Goal: Information Seeking & Learning: Learn about a topic

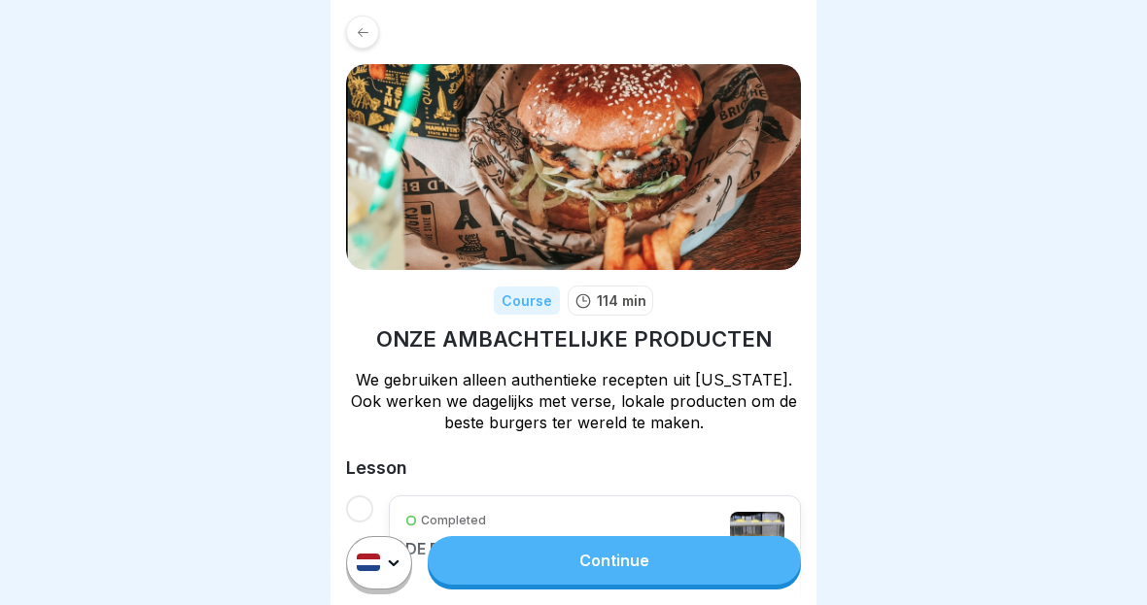
click at [366, 30] on icon at bounding box center [363, 32] width 15 height 15
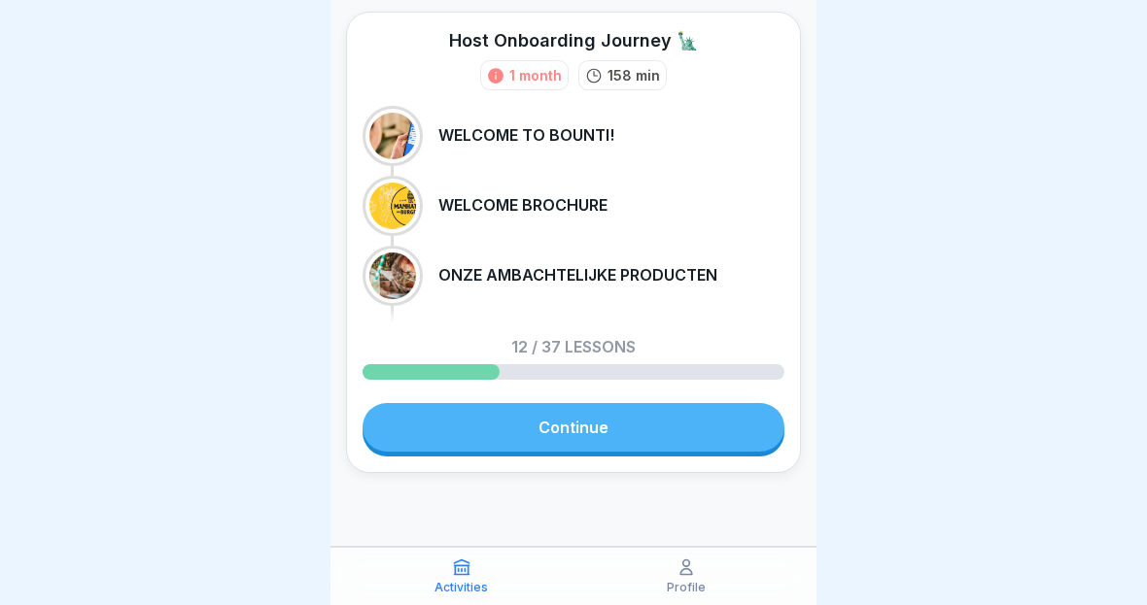
scroll to position [66, 0]
click at [702, 436] on link "Continue" at bounding box center [573, 427] width 422 height 49
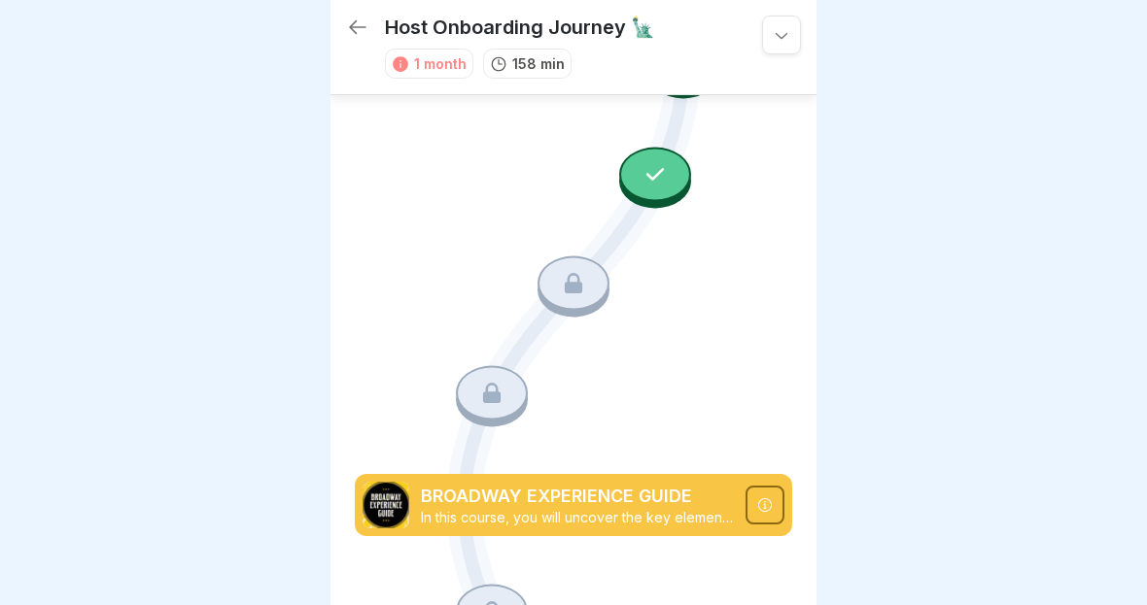
scroll to position [2898, 0]
click at [671, 171] on div at bounding box center [655, 174] width 72 height 54
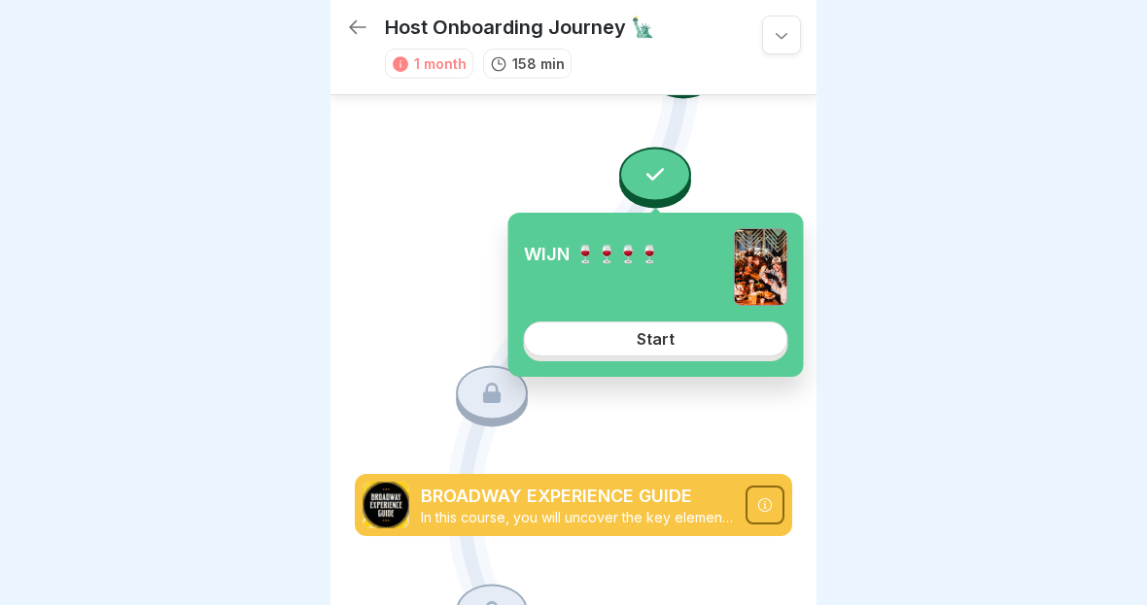
click at [731, 354] on link "Start" at bounding box center [656, 339] width 264 height 35
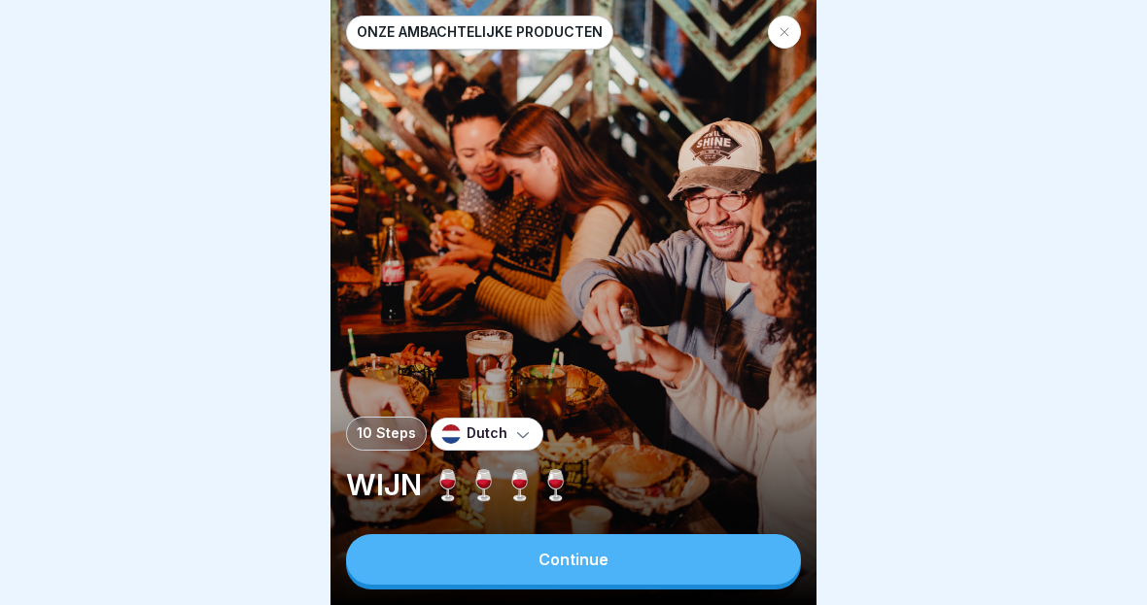
click at [738, 567] on button "Continue" at bounding box center [573, 559] width 455 height 51
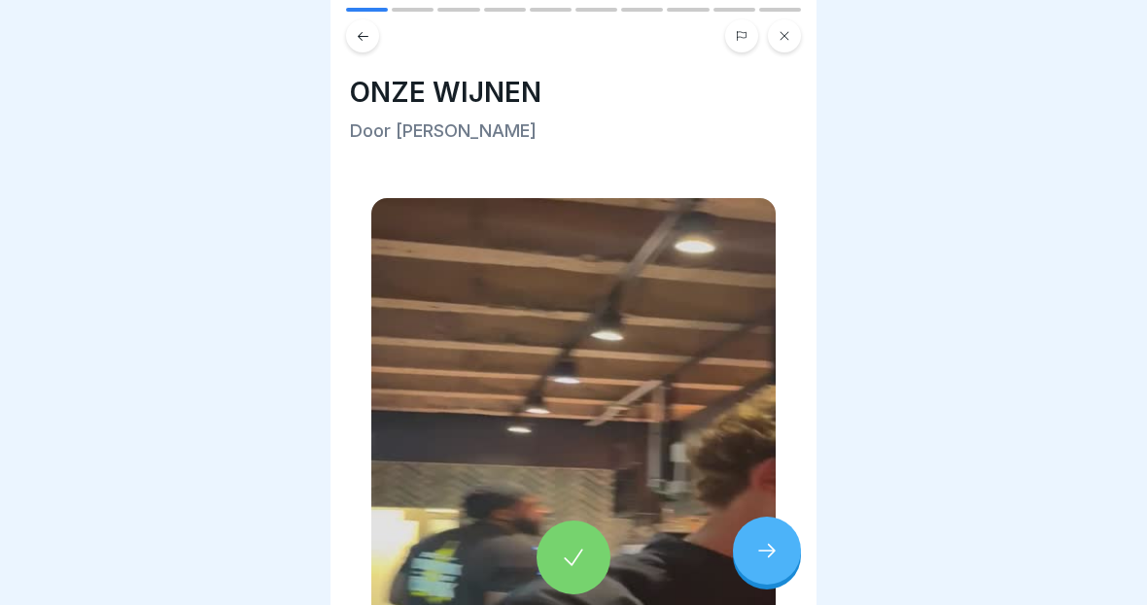
click at [761, 561] on icon at bounding box center [766, 550] width 23 height 23
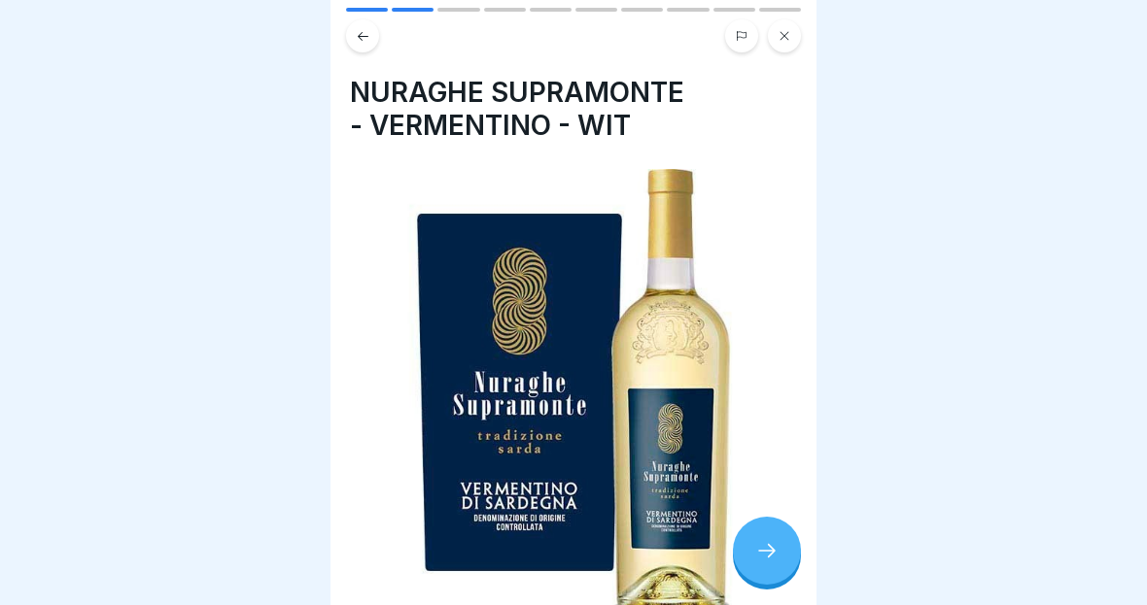
click at [759, 548] on icon at bounding box center [766, 550] width 23 height 23
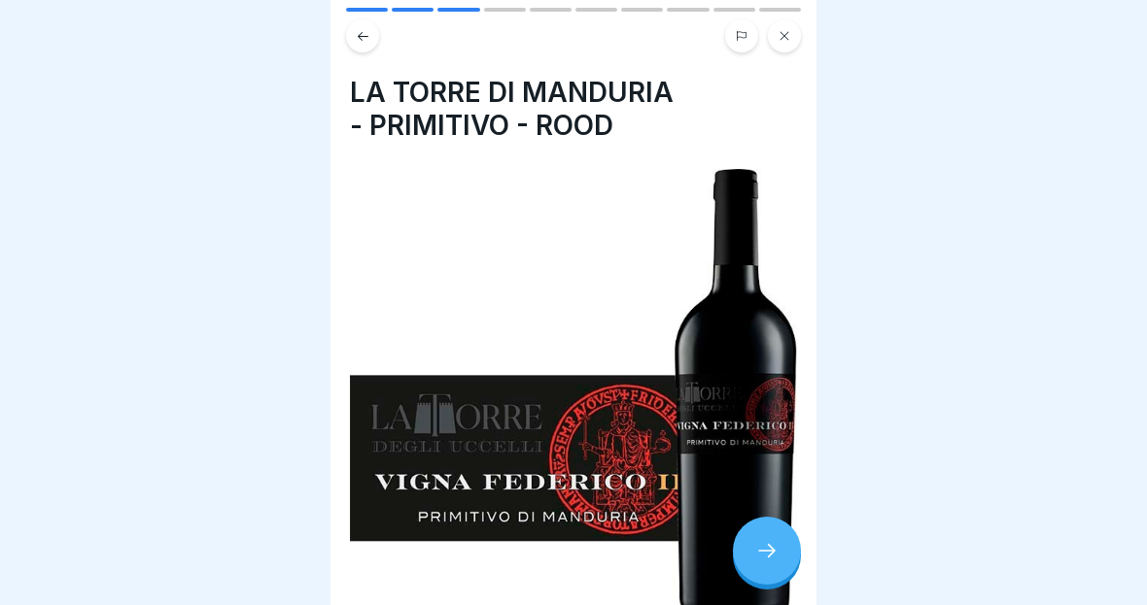
click at [759, 548] on icon at bounding box center [766, 550] width 23 height 23
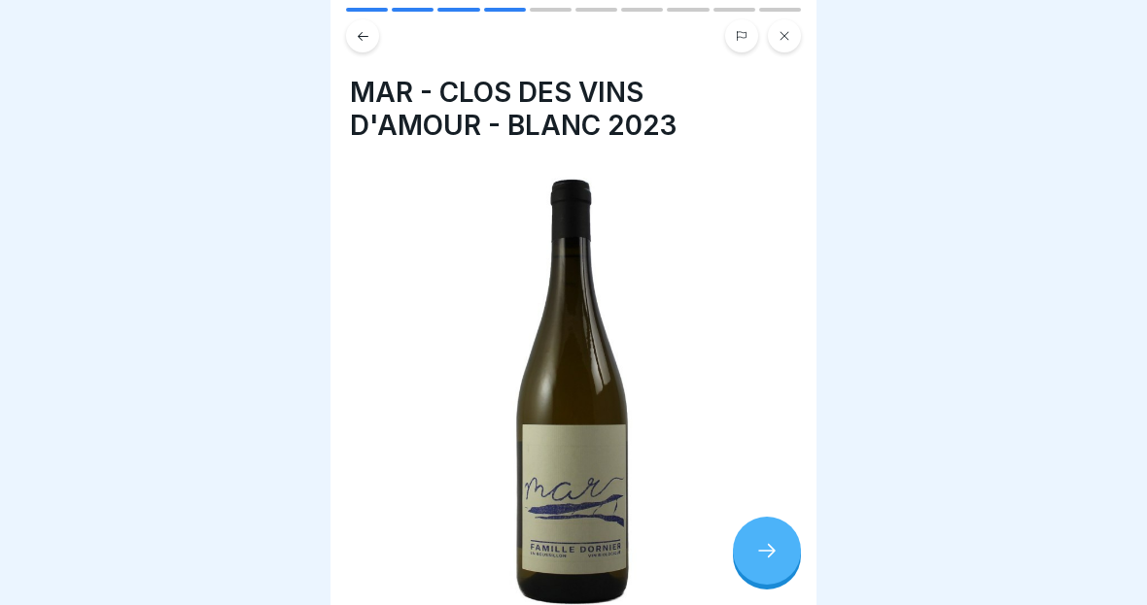
click at [761, 542] on icon at bounding box center [766, 550] width 23 height 23
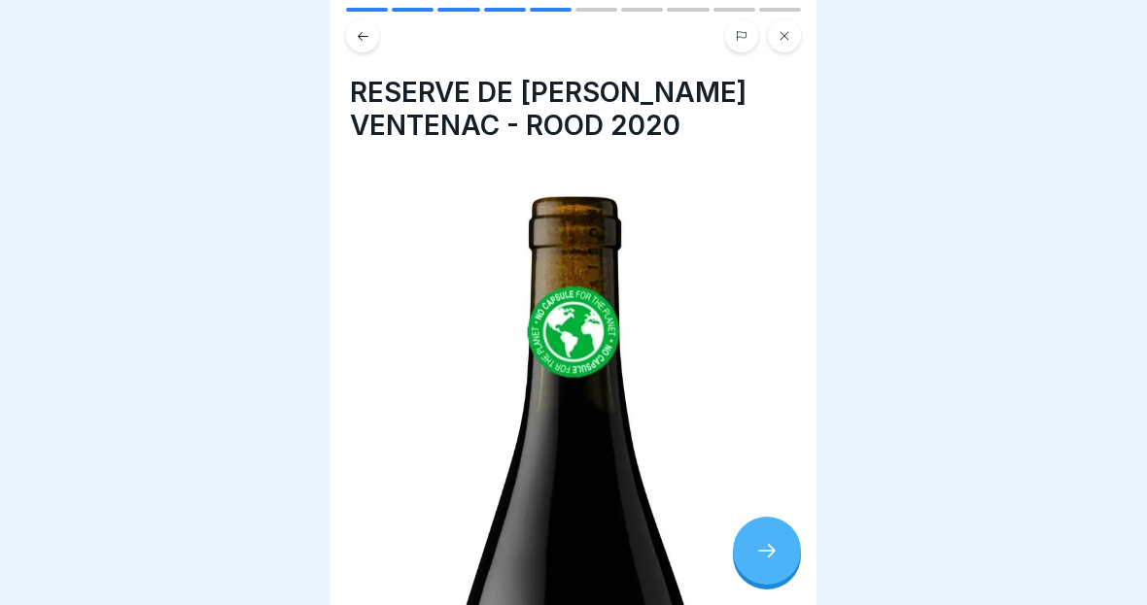
click at [766, 538] on div at bounding box center [767, 551] width 68 height 68
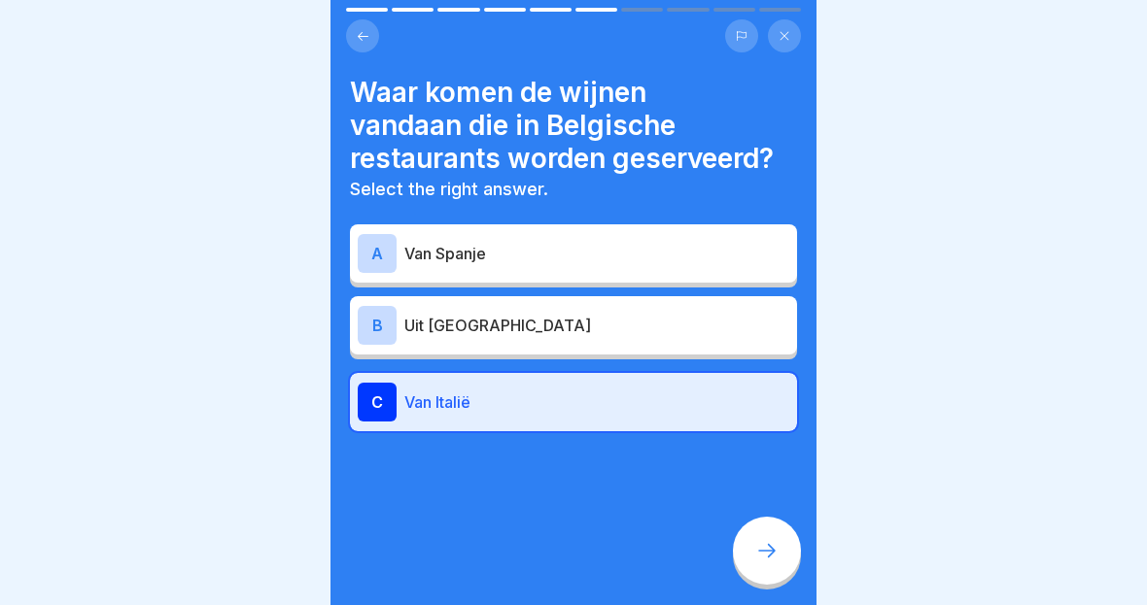
click at [766, 532] on div at bounding box center [767, 551] width 68 height 68
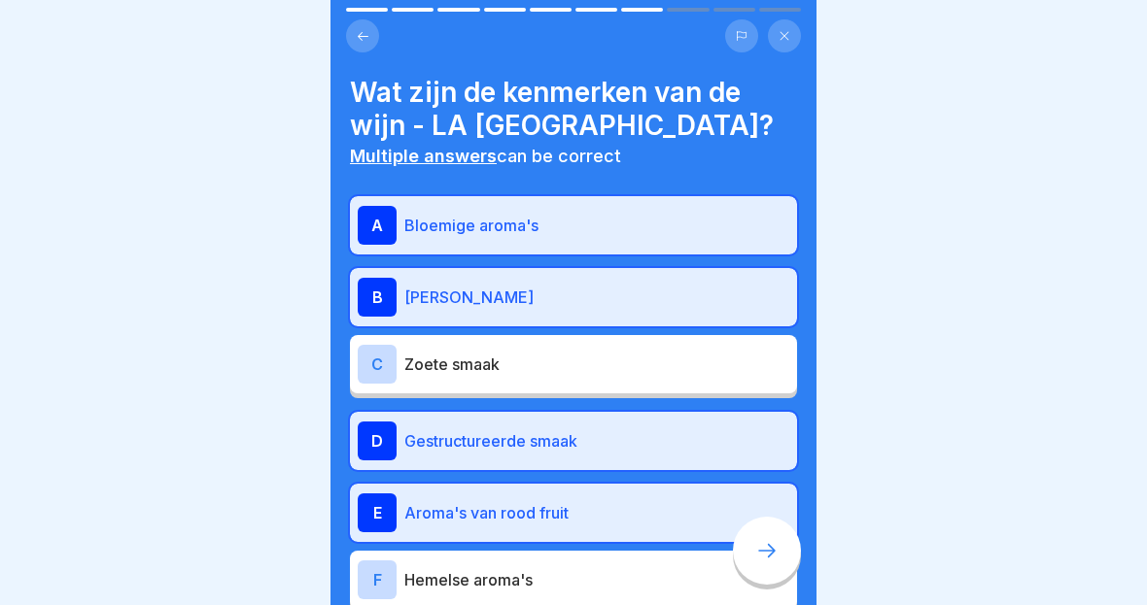
click at [775, 538] on div at bounding box center [767, 551] width 68 height 68
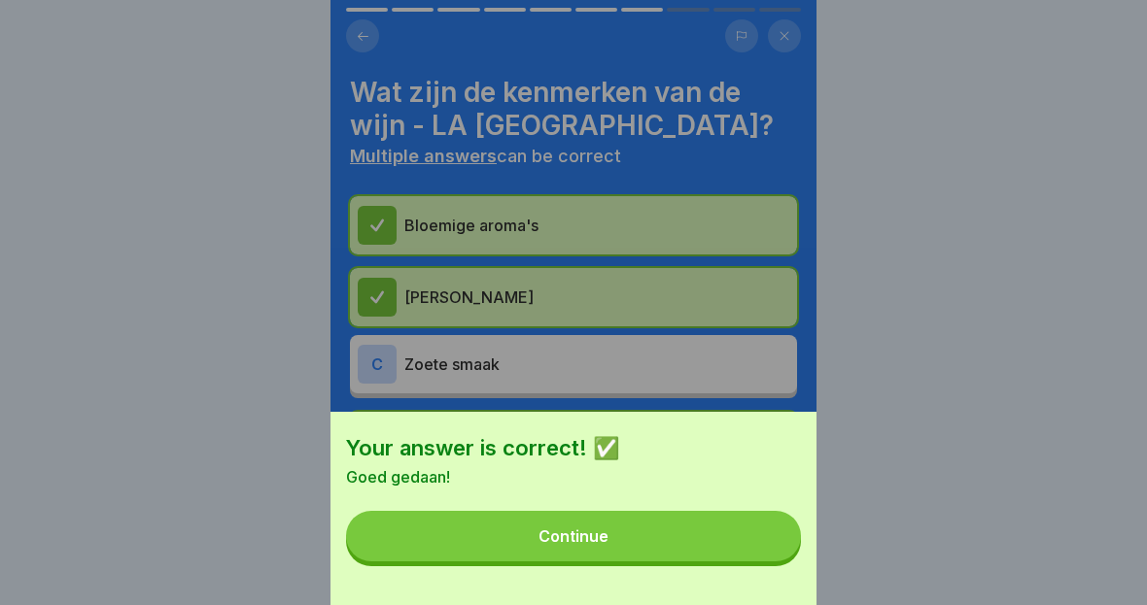
click at [772, 536] on button "Continue" at bounding box center [573, 536] width 455 height 51
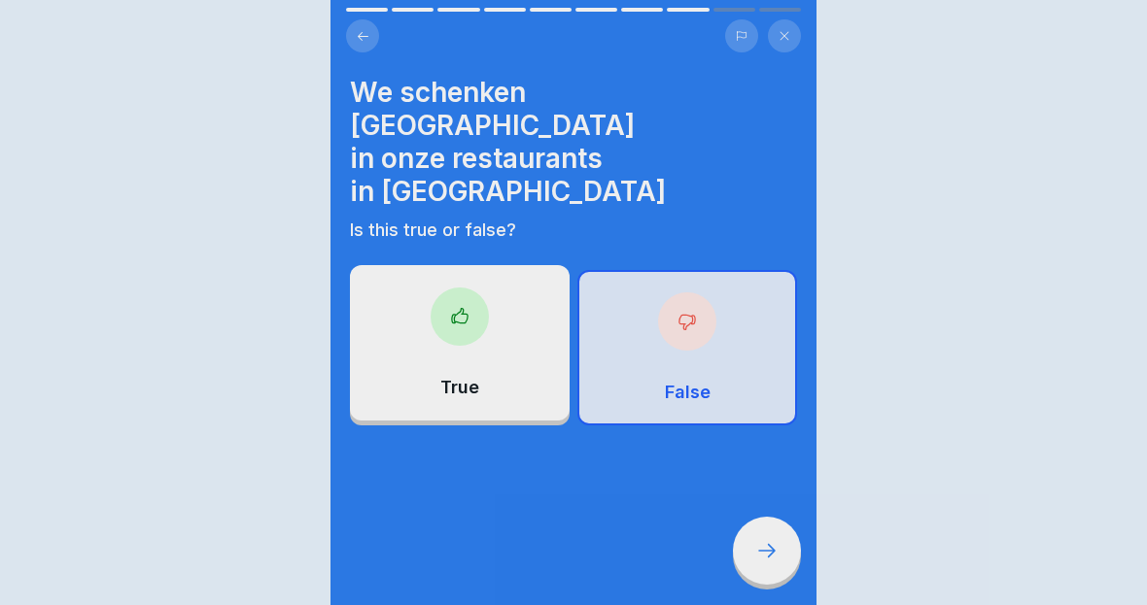
click at [772, 545] on icon at bounding box center [766, 550] width 23 height 23
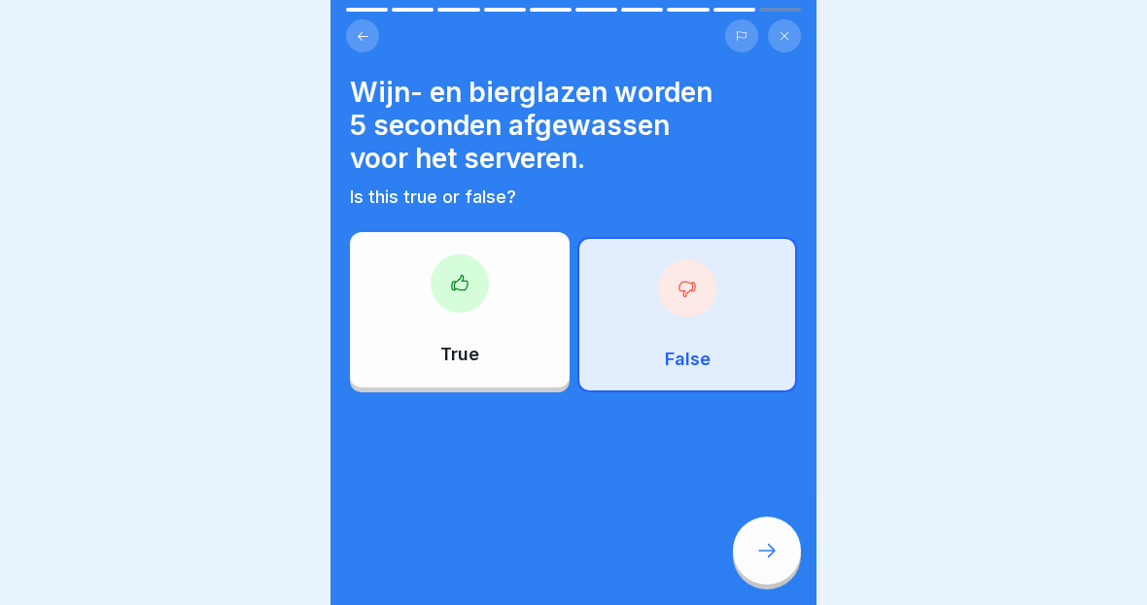
click at [771, 540] on div "Your answer is correct! ✅ Onze wijnen komen uit het zuidwesten van [GEOGRAPHIC_…" at bounding box center [573, 302] width 1147 height 605
click at [771, 537] on div at bounding box center [767, 551] width 68 height 68
click at [773, 544] on icon at bounding box center [766, 550] width 23 height 23
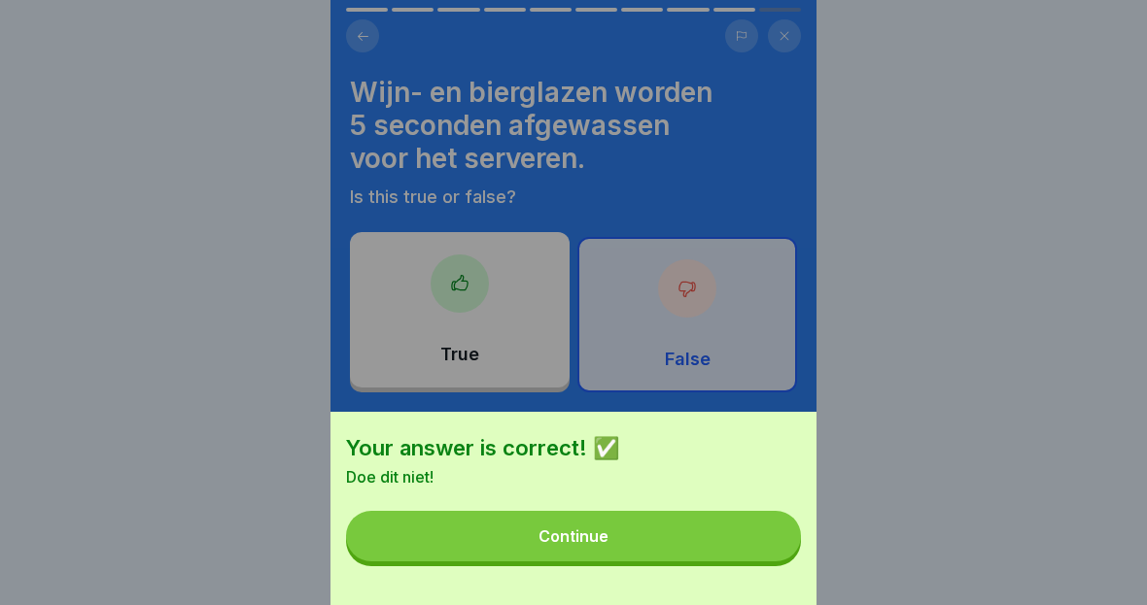
click at [771, 540] on button "Continue" at bounding box center [573, 536] width 455 height 51
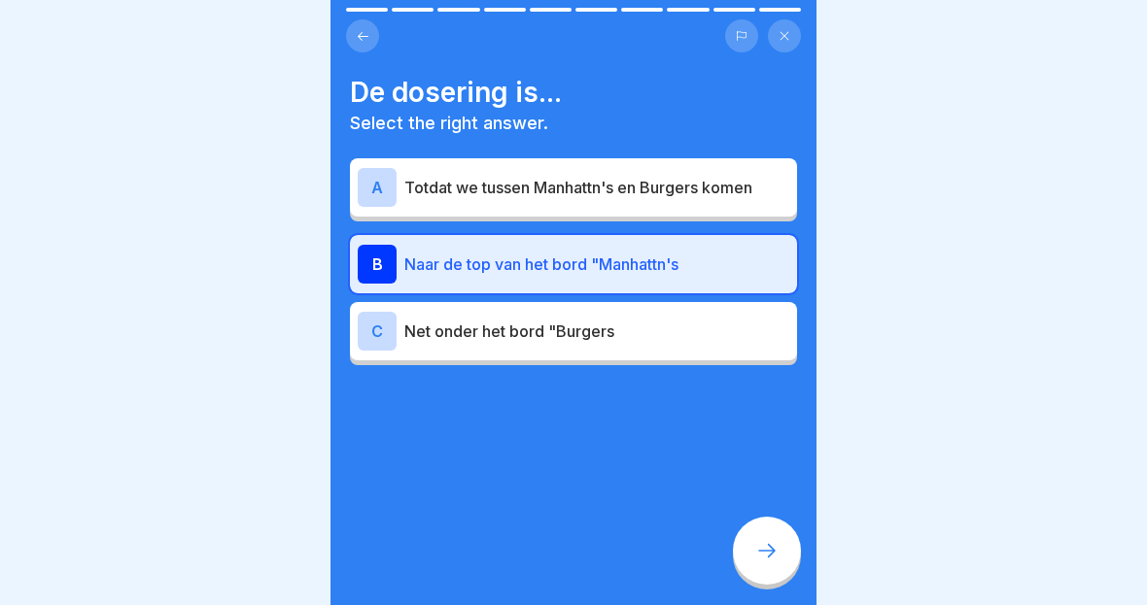
click at [777, 544] on icon at bounding box center [766, 550] width 23 height 23
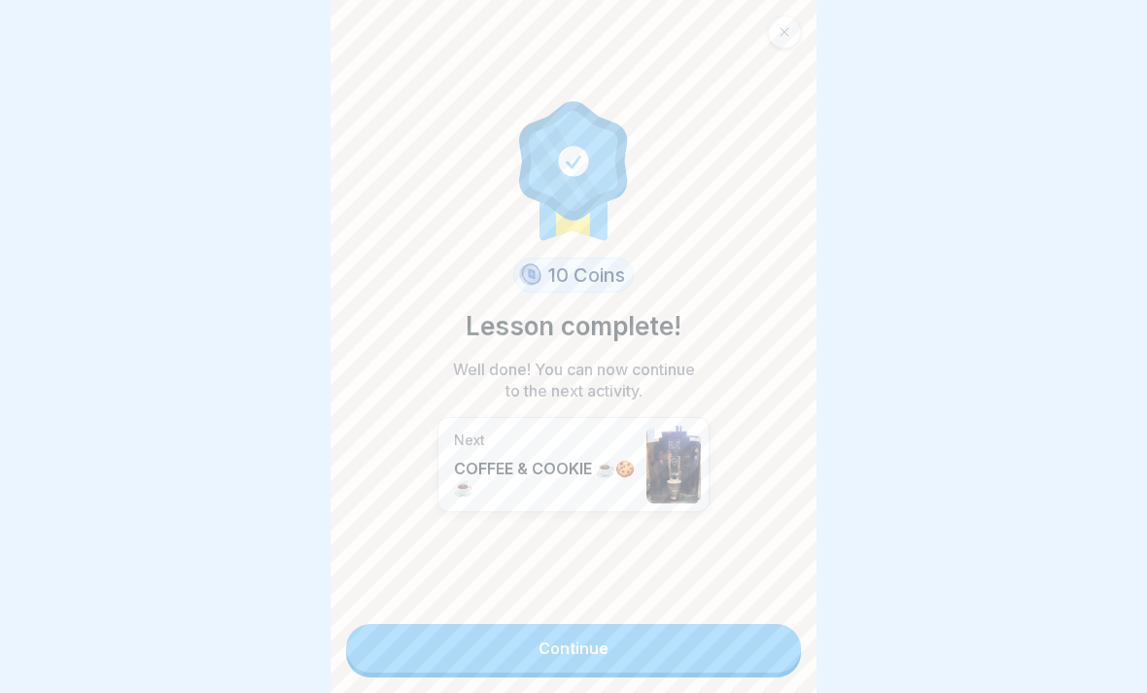
click at [694, 648] on link "Continue" at bounding box center [573, 648] width 455 height 49
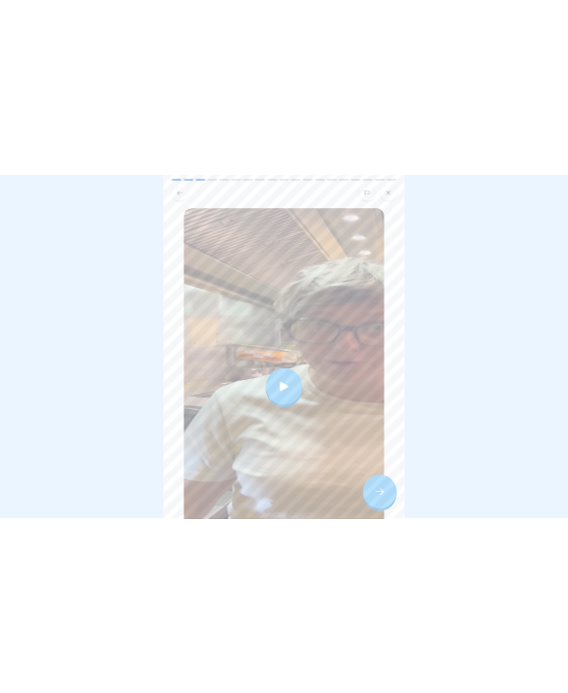
scroll to position [236, 0]
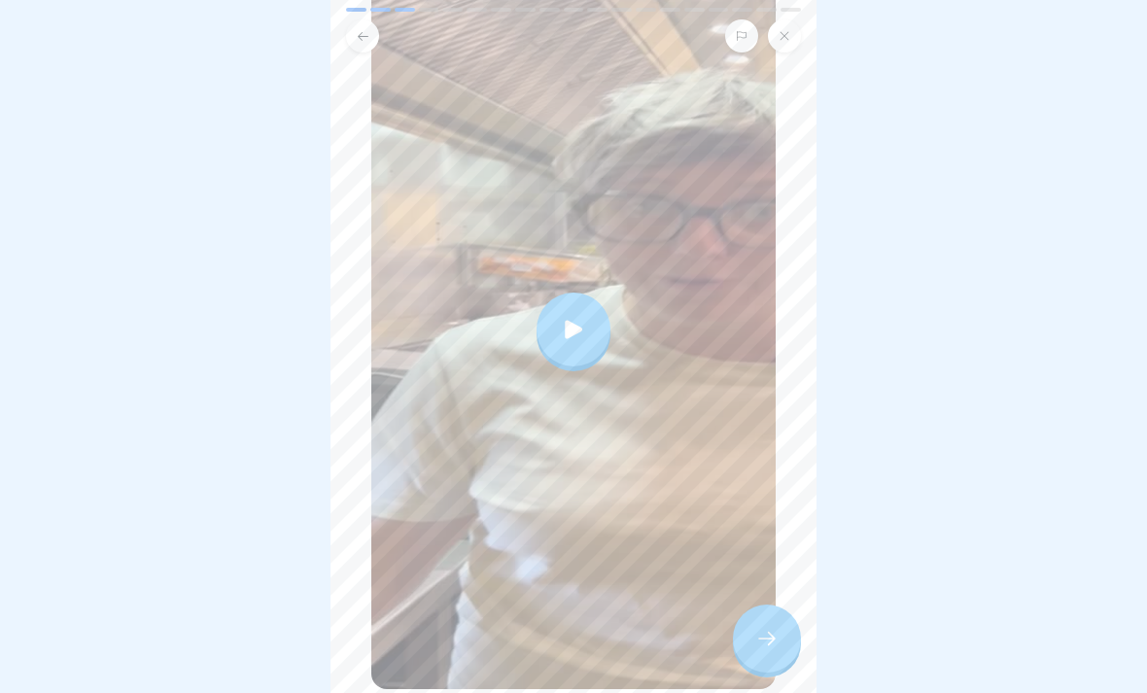
click at [772, 613] on div at bounding box center [767, 638] width 68 height 68
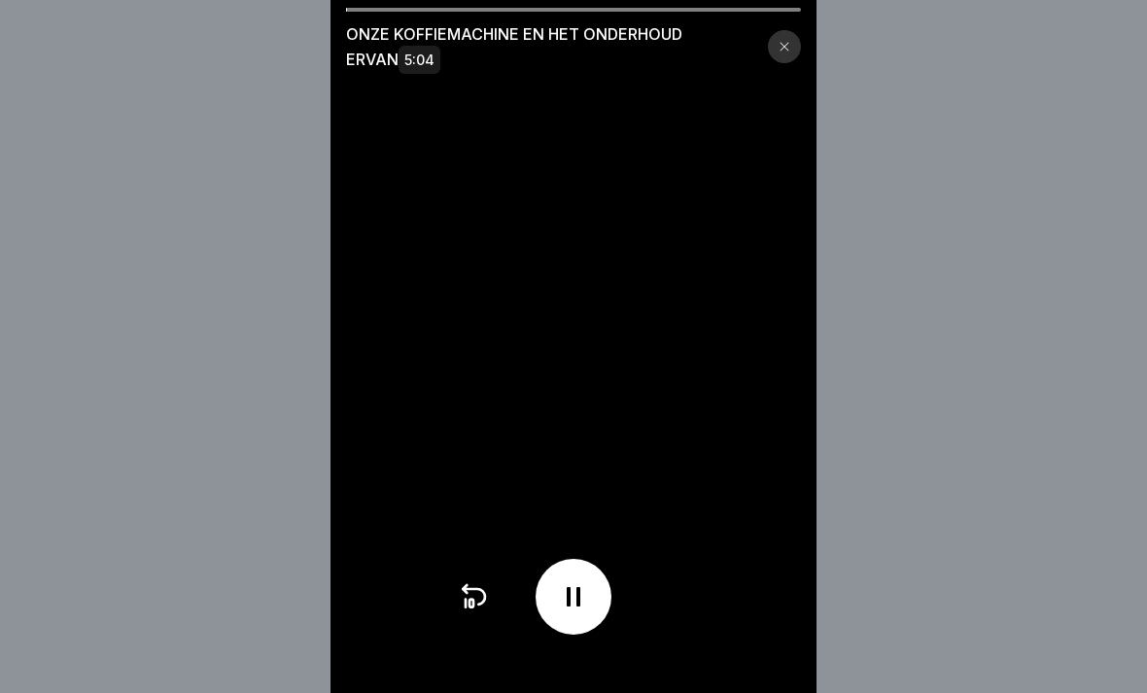
click at [777, 47] on div at bounding box center [784, 46] width 33 height 33
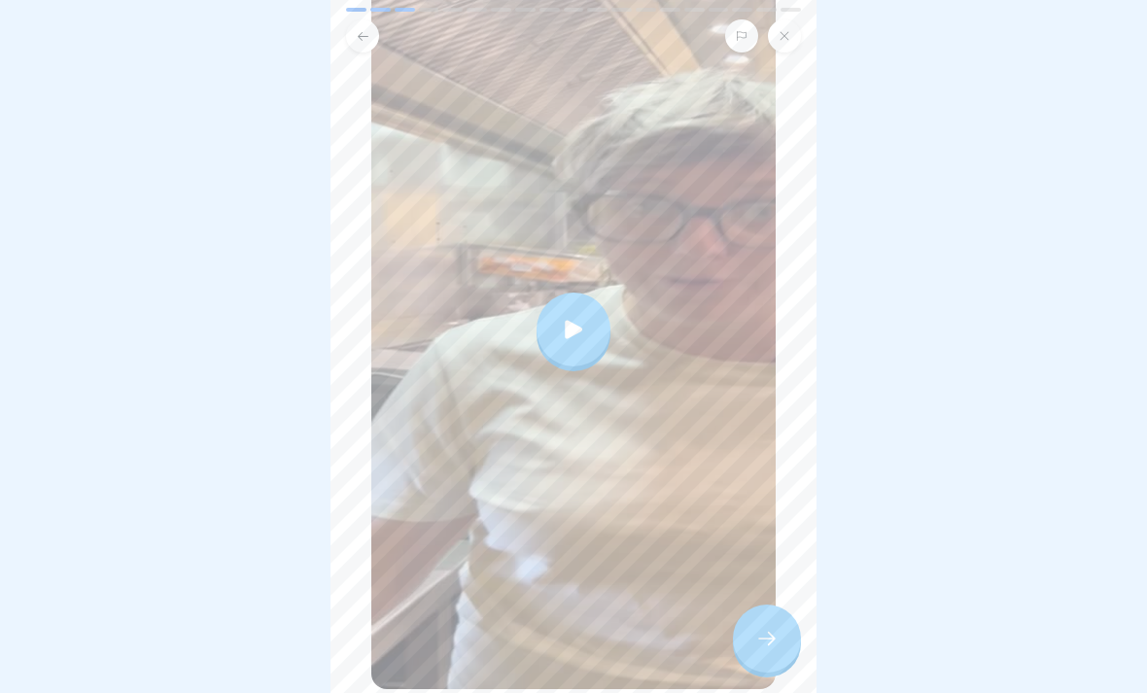
click at [771, 664] on div at bounding box center [767, 638] width 68 height 68
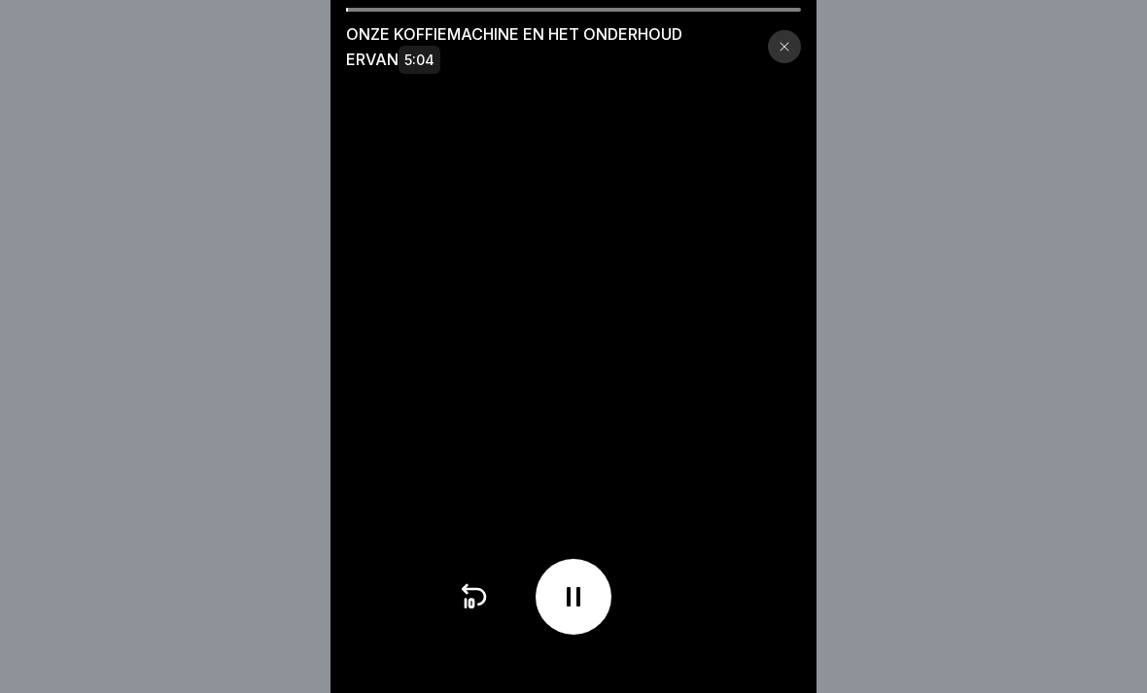
click at [802, 39] on div "ONZE KOFFIEMACHINE EN HET ONDERHOUD ERVAN 5:04" at bounding box center [573, 40] width 486 height 64
click at [769, 68] on div "ONZE KOFFIEMACHINE EN HET ONDERHOUD ERVAN 5:04" at bounding box center [573, 46] width 455 height 51
click at [778, 56] on div at bounding box center [784, 46] width 33 height 33
